Goal: Information Seeking & Learning: Learn about a topic

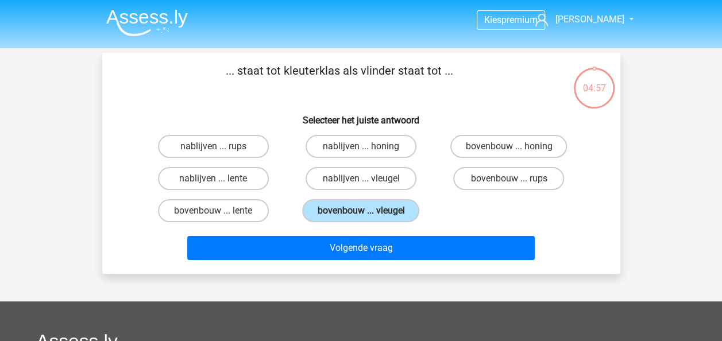
click at [140, 14] on img at bounding box center [147, 22] width 82 height 27
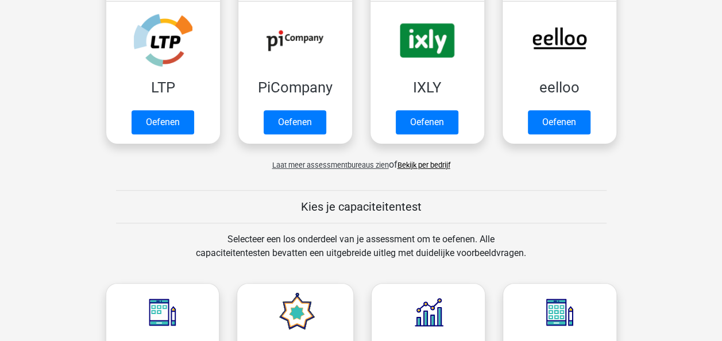
scroll to position [287, 0]
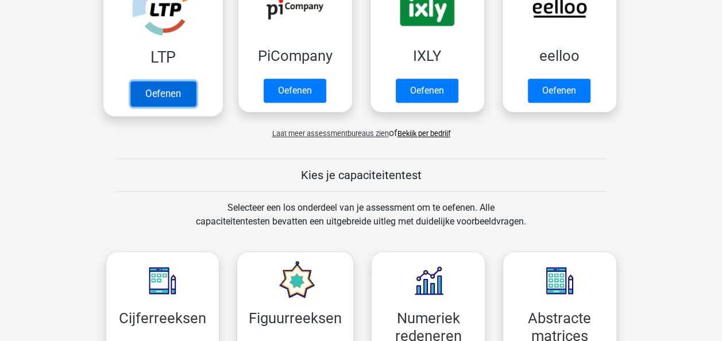
click at [176, 92] on link "Oefenen" at bounding box center [162, 93] width 65 height 25
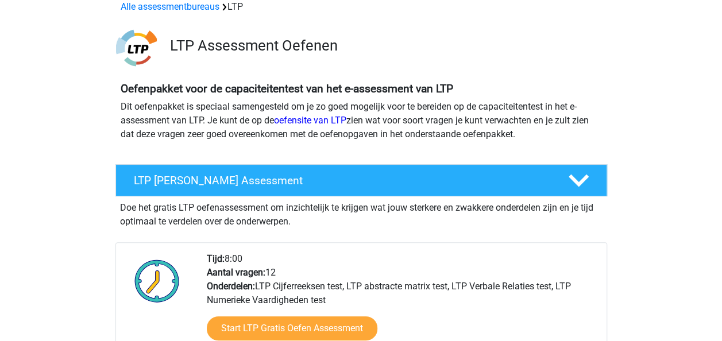
scroll to position [287, 0]
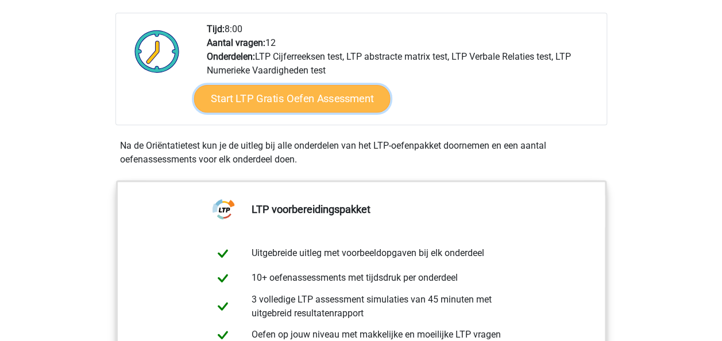
click at [323, 101] on link "Start LTP Gratis Oefen Assessment" at bounding box center [292, 99] width 196 height 28
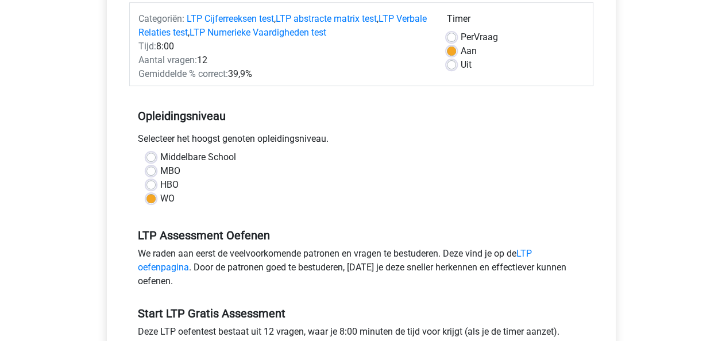
scroll to position [345, 0]
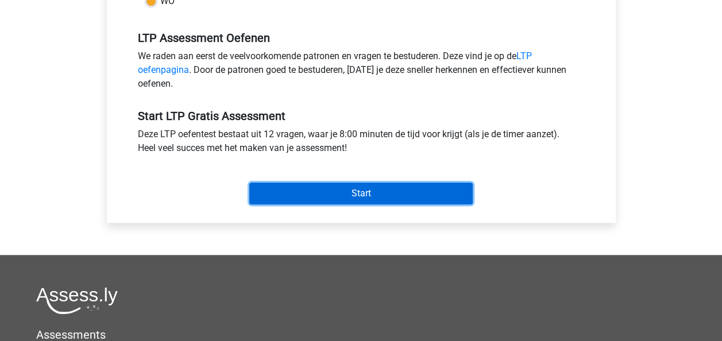
click at [356, 196] on input "Start" at bounding box center [360, 194] width 223 height 22
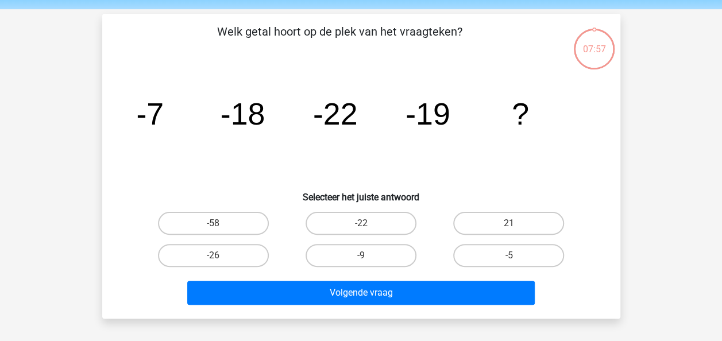
scroll to position [57, 0]
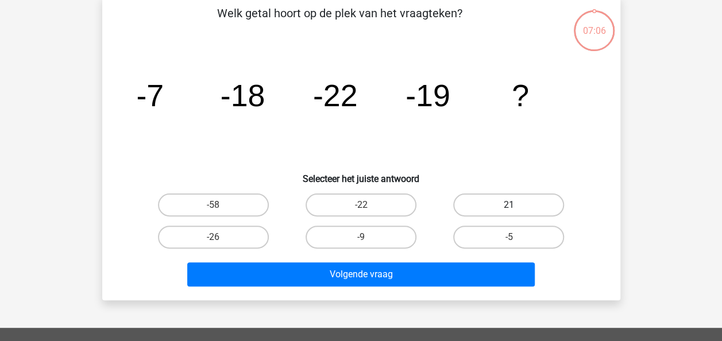
click at [512, 204] on label "21" at bounding box center [508, 205] width 111 height 23
click at [512, 205] on input "21" at bounding box center [512, 208] width 7 height 7
radio input "true"
drag, startPoint x: 475, startPoint y: 237, endPoint x: 465, endPoint y: 248, distance: 14.6
click at [476, 237] on label "-5" at bounding box center [508, 237] width 111 height 23
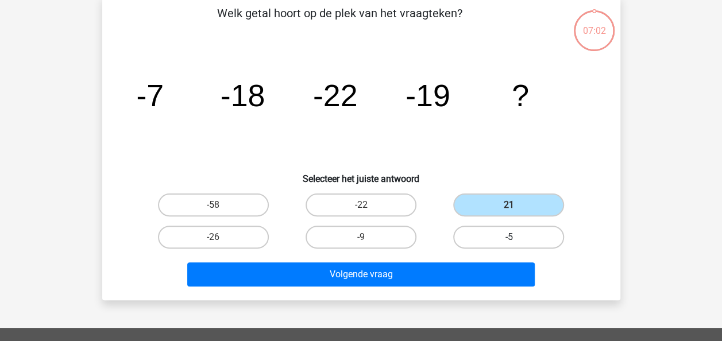
click at [509, 237] on input "-5" at bounding box center [512, 240] width 7 height 7
radio input "true"
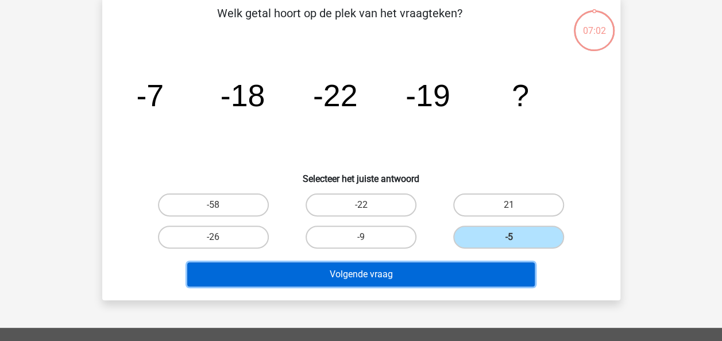
click at [442, 273] on button "Volgende vraag" at bounding box center [361, 275] width 348 height 24
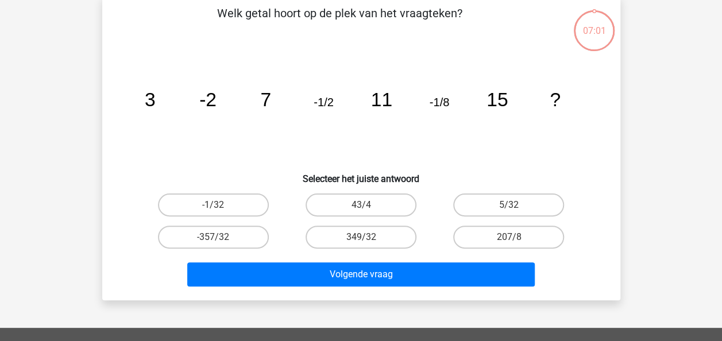
scroll to position [53, 0]
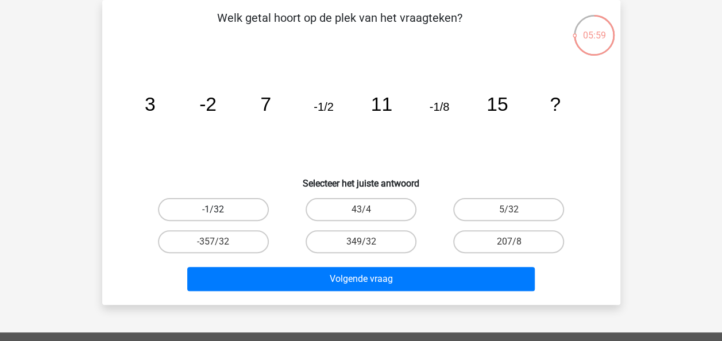
click at [229, 214] on label "-1/32" at bounding box center [213, 209] width 111 height 23
click at [221, 214] on input "-1/32" at bounding box center [216, 213] width 7 height 7
radio input "true"
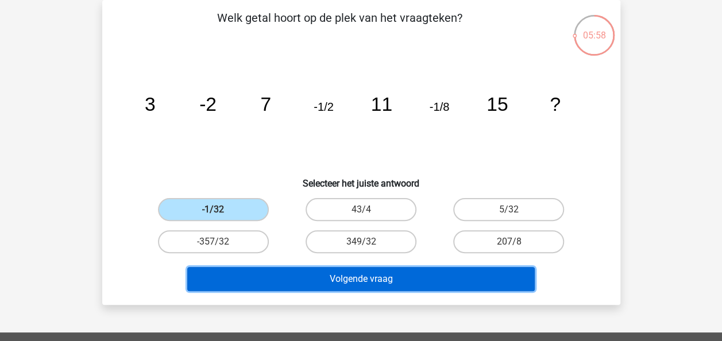
click at [342, 273] on button "Volgende vraag" at bounding box center [361, 279] width 348 height 24
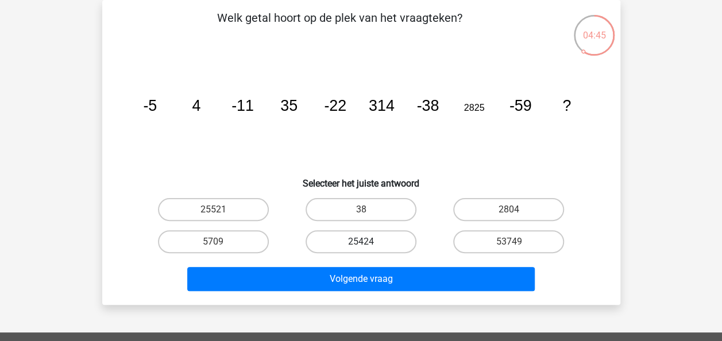
click at [361, 237] on label "25424" at bounding box center [361, 241] width 111 height 23
click at [361, 242] on input "25424" at bounding box center [364, 245] width 7 height 7
radio input "true"
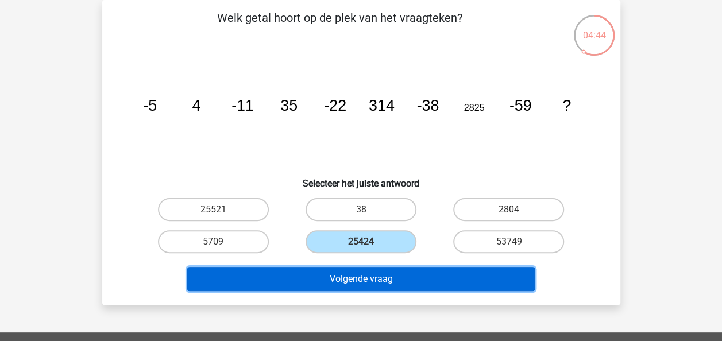
click at [349, 272] on button "Volgende vraag" at bounding box center [361, 279] width 348 height 24
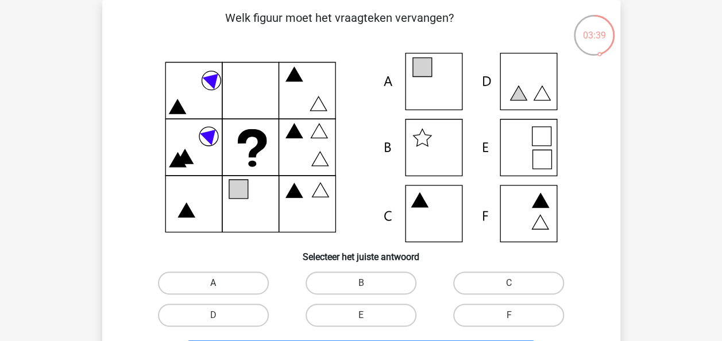
click at [187, 272] on label "A" at bounding box center [213, 283] width 111 height 23
click at [213, 283] on input "A" at bounding box center [216, 286] width 7 height 7
radio input "true"
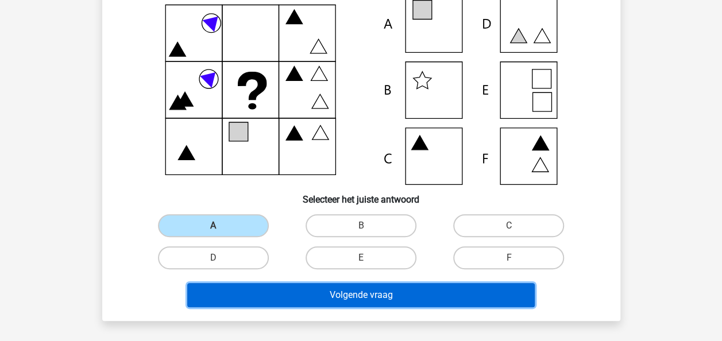
click at [402, 295] on button "Volgende vraag" at bounding box center [361, 295] width 348 height 24
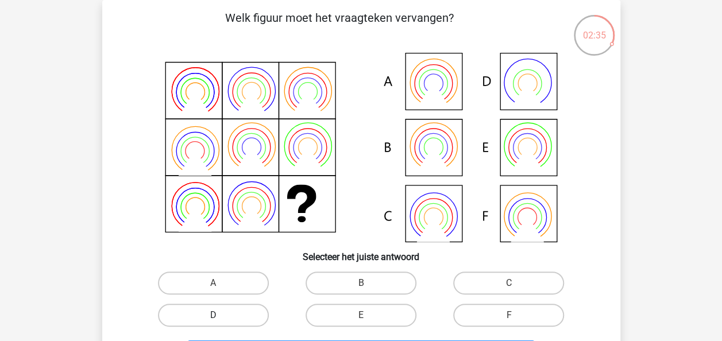
click at [193, 315] on label "D" at bounding box center [213, 315] width 111 height 23
click at [213, 315] on input "D" at bounding box center [216, 318] width 7 height 7
radio input "true"
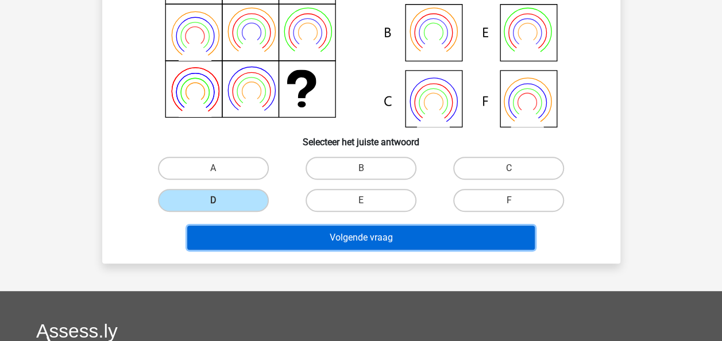
click at [352, 234] on button "Volgende vraag" at bounding box center [361, 238] width 348 height 24
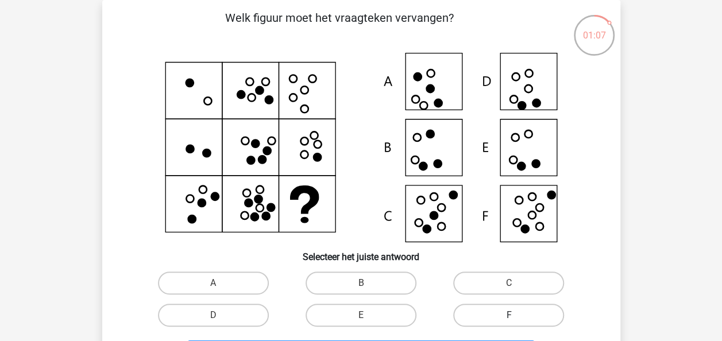
click at [532, 312] on label "F" at bounding box center [508, 315] width 111 height 23
click at [516, 315] on input "F" at bounding box center [512, 318] width 7 height 7
radio input "true"
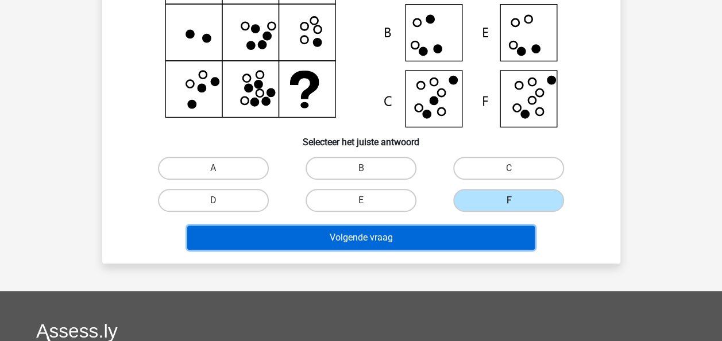
click at [473, 240] on button "Volgende vraag" at bounding box center [361, 238] width 348 height 24
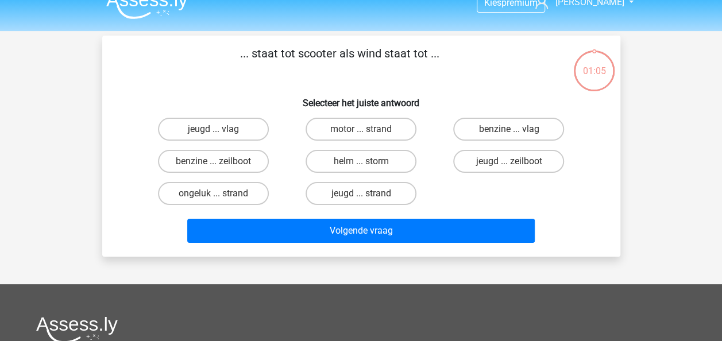
scroll to position [0, 0]
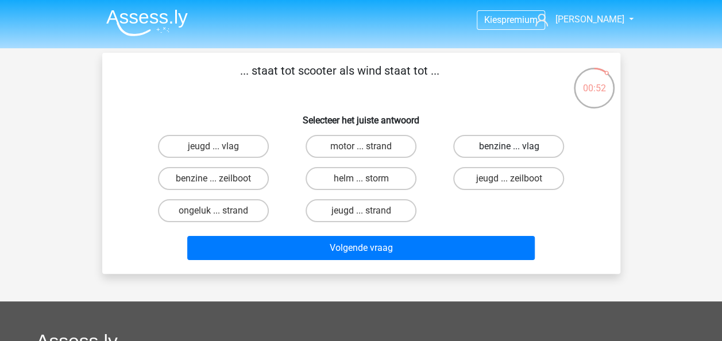
click at [530, 144] on label "benzine ... vlag" at bounding box center [508, 146] width 111 height 23
click at [516, 146] on input "benzine ... vlag" at bounding box center [512, 149] width 7 height 7
radio input "true"
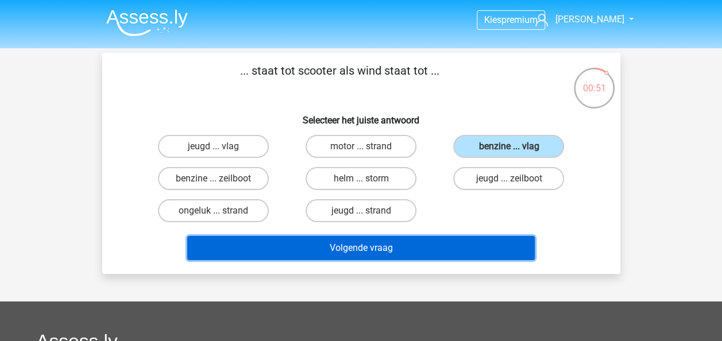
click at [464, 250] on button "Volgende vraag" at bounding box center [361, 248] width 348 height 24
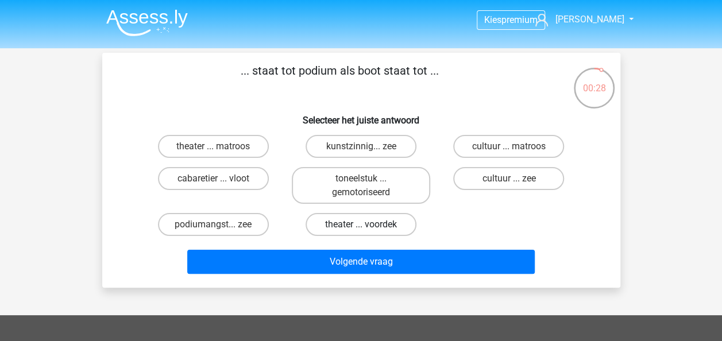
drag, startPoint x: 376, startPoint y: 226, endPoint x: 380, endPoint y: 236, distance: 10.0
click at [376, 226] on label "theater ... voordek" at bounding box center [361, 224] width 111 height 23
click at [368, 226] on input "theater ... voordek" at bounding box center [364, 228] width 7 height 7
radio input "true"
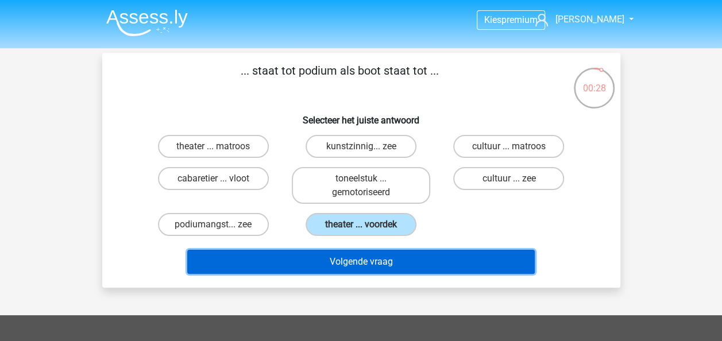
click at [397, 264] on button "Volgende vraag" at bounding box center [361, 262] width 348 height 24
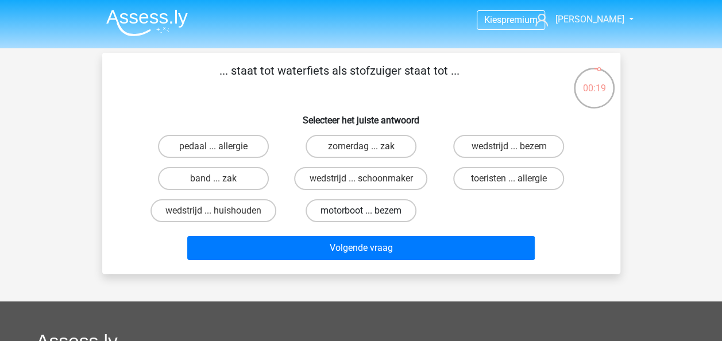
click at [356, 203] on label "motorboot ... bezem" at bounding box center [361, 210] width 111 height 23
click at [361, 211] on input "motorboot ... bezem" at bounding box center [364, 214] width 7 height 7
radio input "true"
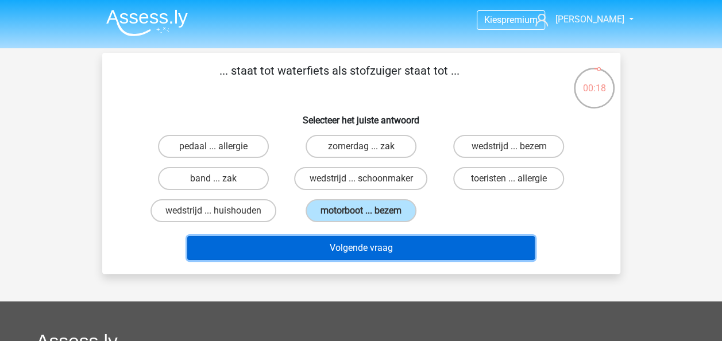
click at [418, 248] on button "Volgende vraag" at bounding box center [361, 248] width 348 height 24
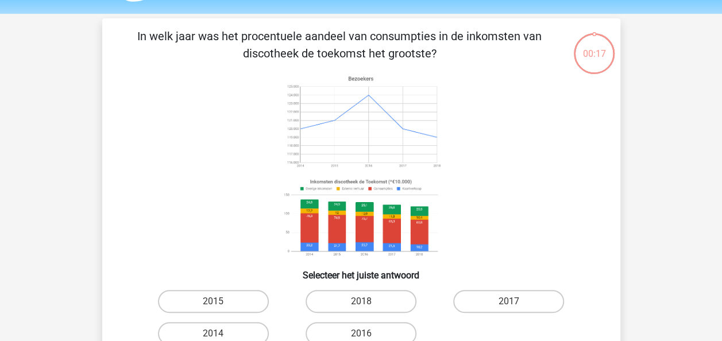
scroll to position [53, 0]
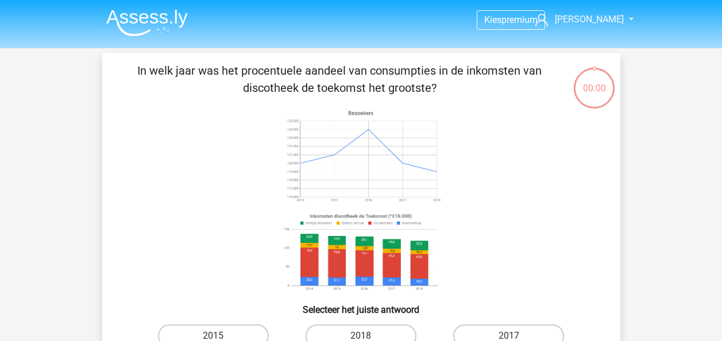
scroll to position [53, 0]
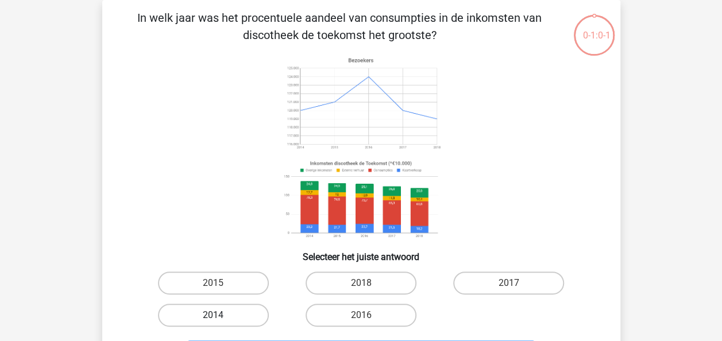
click at [239, 318] on label "2014" at bounding box center [213, 315] width 111 height 23
click at [221, 318] on input "2014" at bounding box center [216, 318] width 7 height 7
radio input "true"
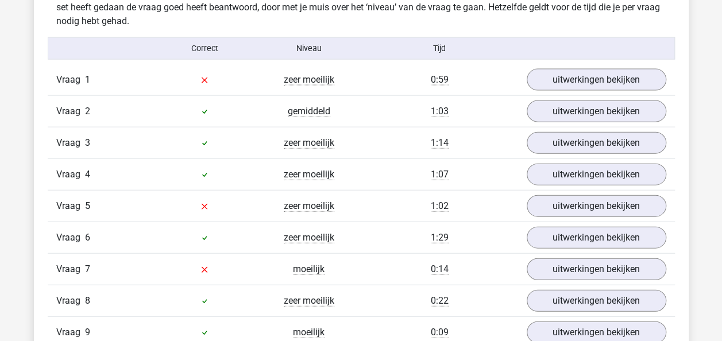
scroll to position [1264, 0]
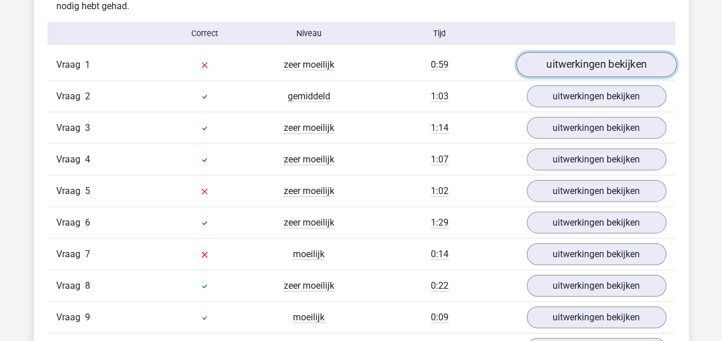
click at [611, 62] on link "uitwerkingen bekijken" at bounding box center [596, 65] width 160 height 25
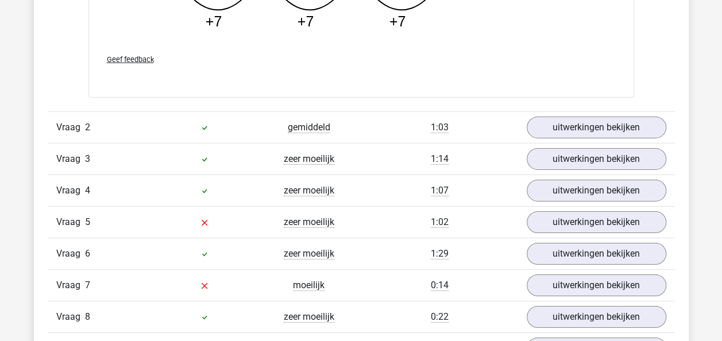
scroll to position [1838, 0]
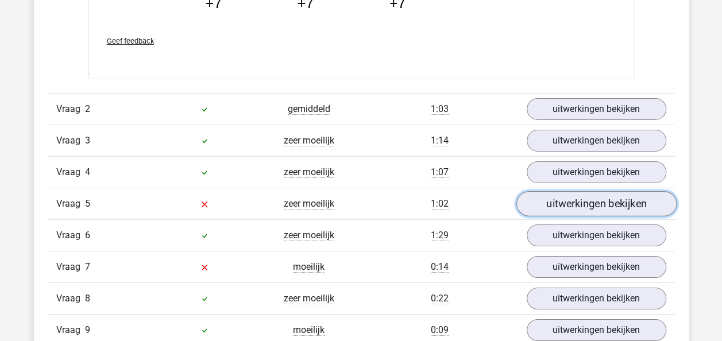
click at [570, 201] on link "uitwerkingen bekijken" at bounding box center [596, 203] width 160 height 25
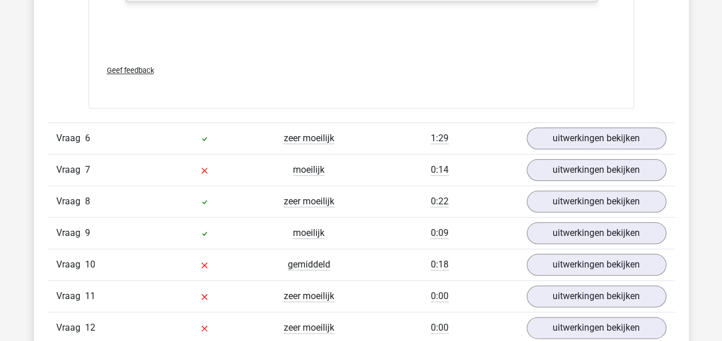
scroll to position [2757, 0]
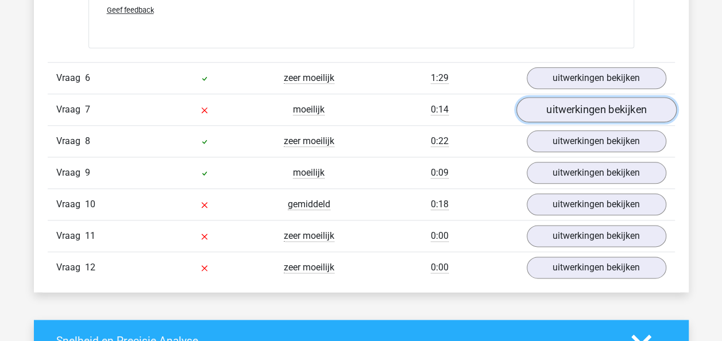
click at [610, 105] on link "uitwerkingen bekijken" at bounding box center [596, 110] width 160 height 25
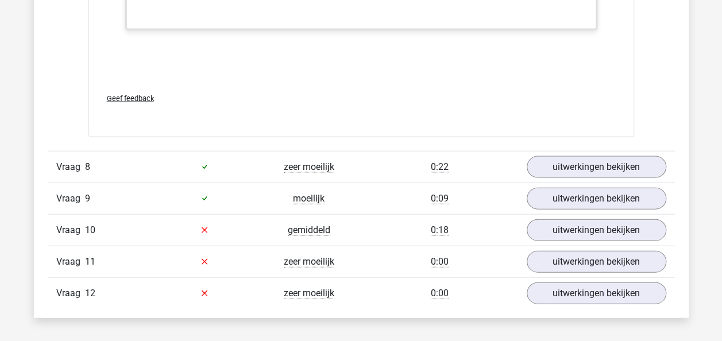
scroll to position [3389, 0]
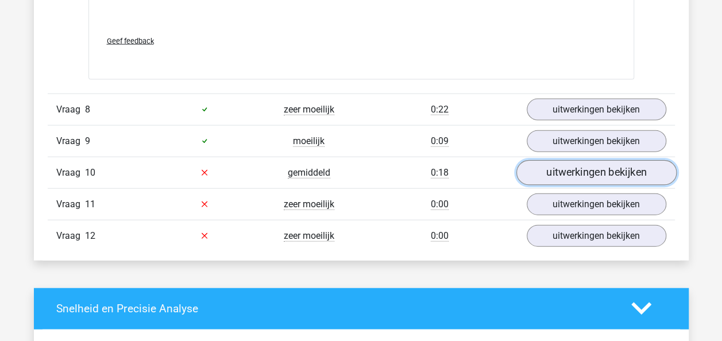
click at [570, 175] on link "uitwerkingen bekijken" at bounding box center [596, 172] width 160 height 25
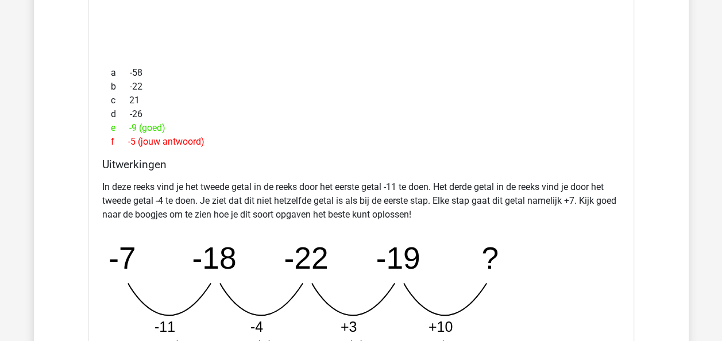
scroll to position [1264, 0]
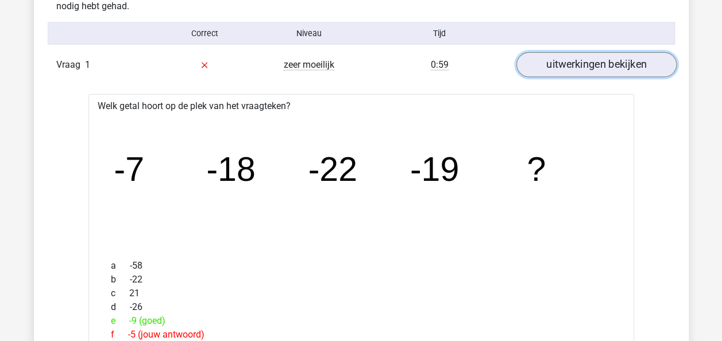
click at [582, 61] on link "uitwerkingen bekijken" at bounding box center [596, 65] width 160 height 25
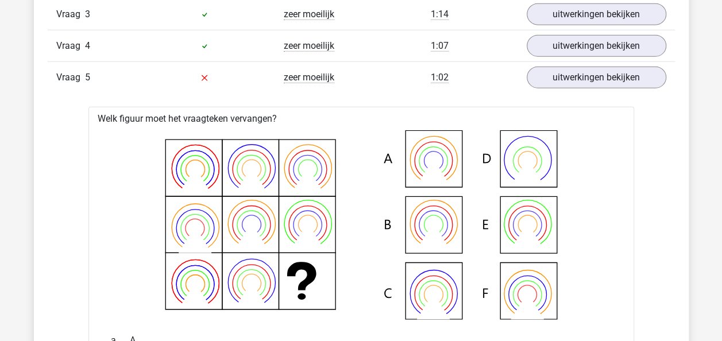
scroll to position [1321, 0]
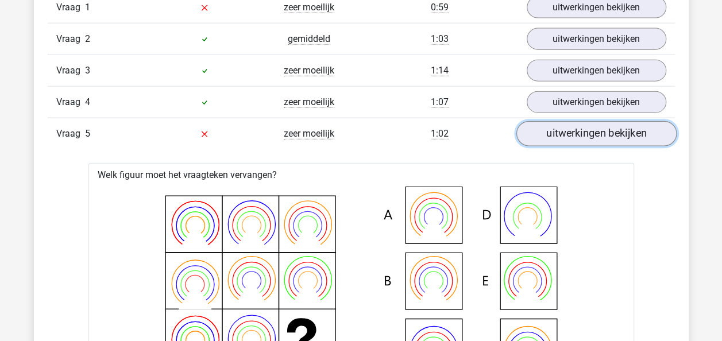
click at [602, 126] on link "uitwerkingen bekijken" at bounding box center [596, 134] width 160 height 25
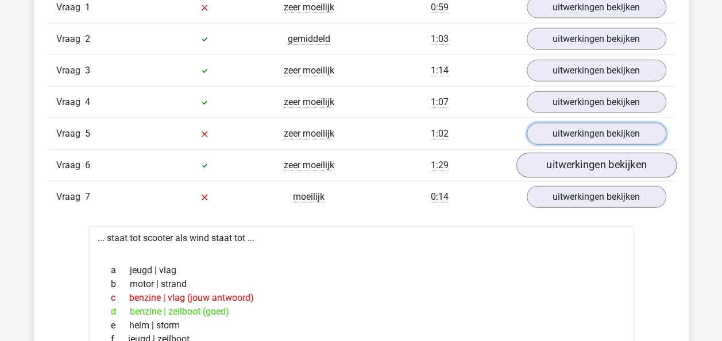
scroll to position [1493, 0]
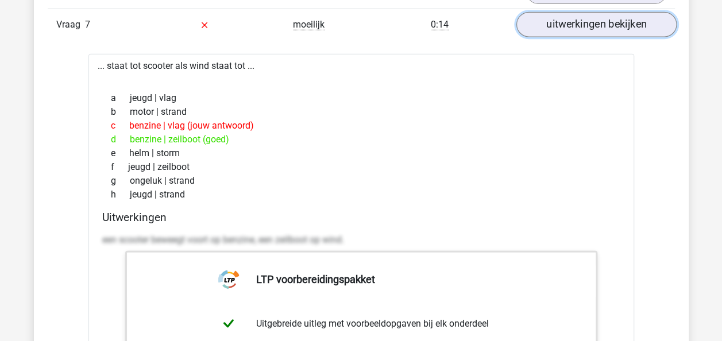
click at [595, 25] on link "uitwerkingen bekijken" at bounding box center [596, 25] width 160 height 25
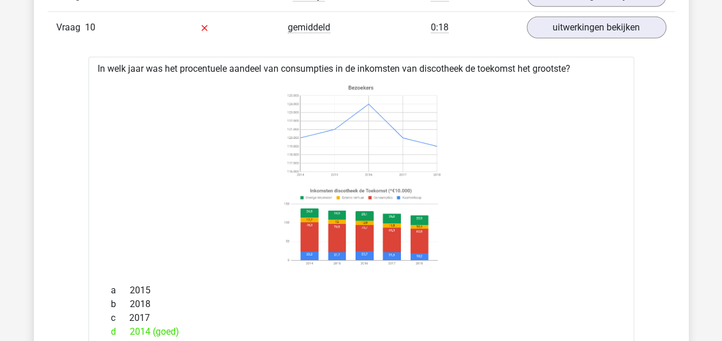
scroll to position [1551, 0]
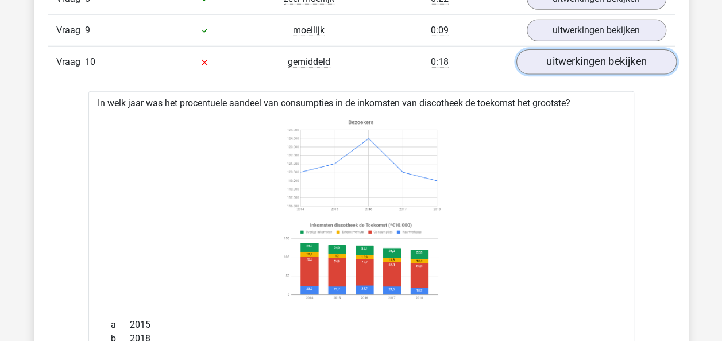
click at [599, 56] on link "uitwerkingen bekijken" at bounding box center [596, 62] width 160 height 25
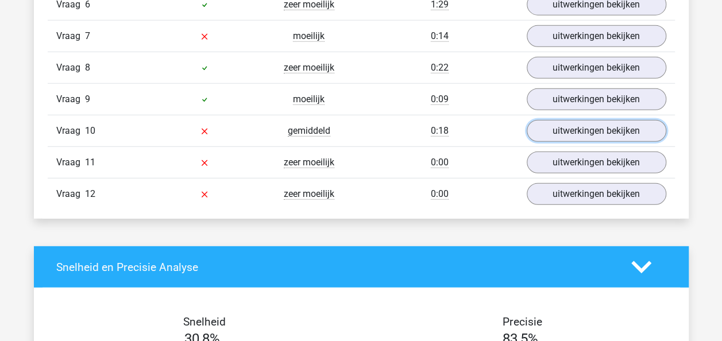
scroll to position [1379, 0]
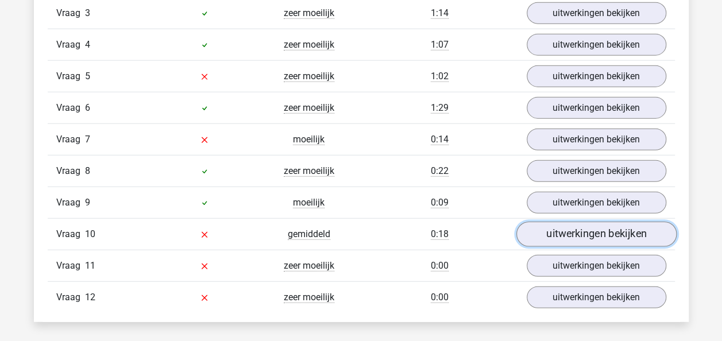
click at [571, 234] on link "uitwerkingen bekijken" at bounding box center [596, 234] width 160 height 25
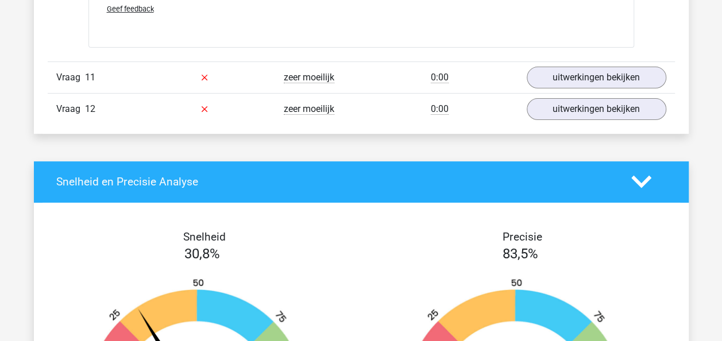
scroll to position [2298, 0]
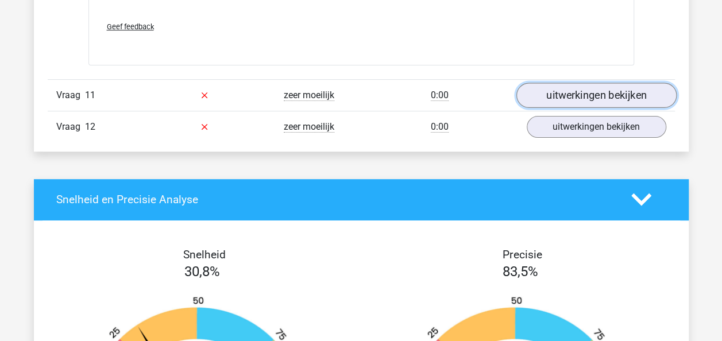
click at [623, 84] on link "uitwerkingen bekijken" at bounding box center [596, 95] width 160 height 25
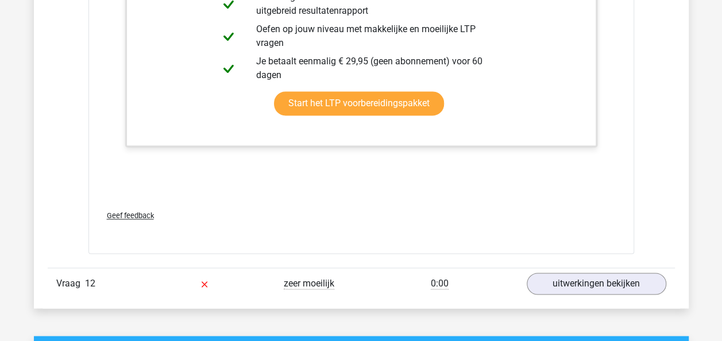
scroll to position [3102, 0]
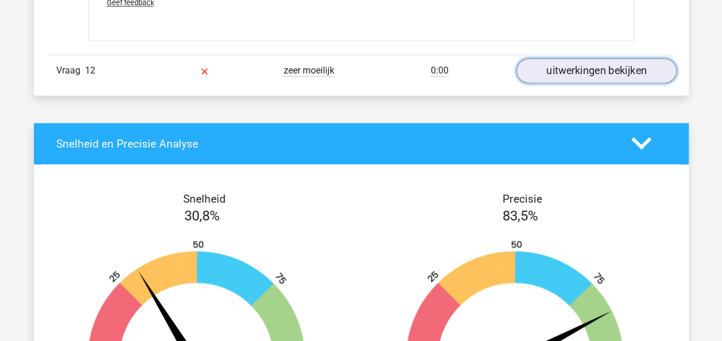
click at [597, 68] on link "uitwerkingen bekijken" at bounding box center [596, 70] width 160 height 25
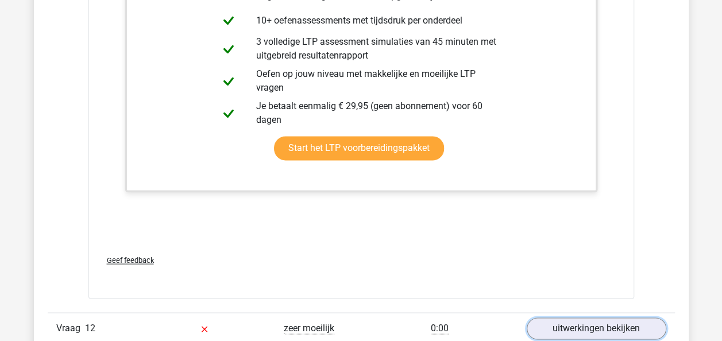
scroll to position [2815, 0]
